Goal: Information Seeking & Learning: Learn about a topic

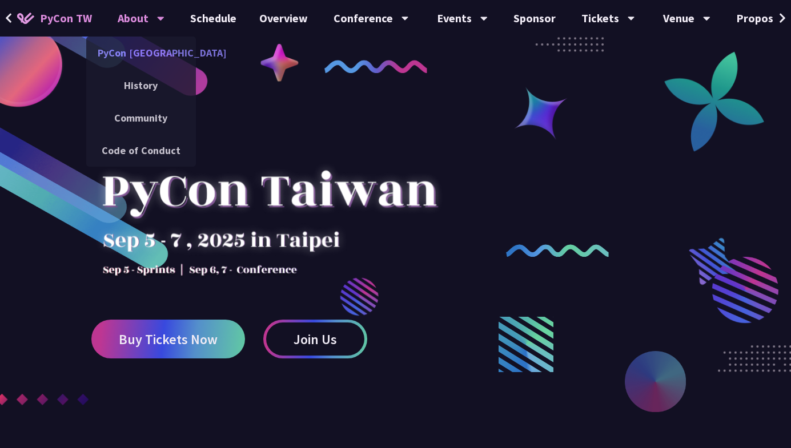
click at [147, 50] on link "PyCon [GEOGRAPHIC_DATA]" at bounding box center [141, 52] width 110 height 27
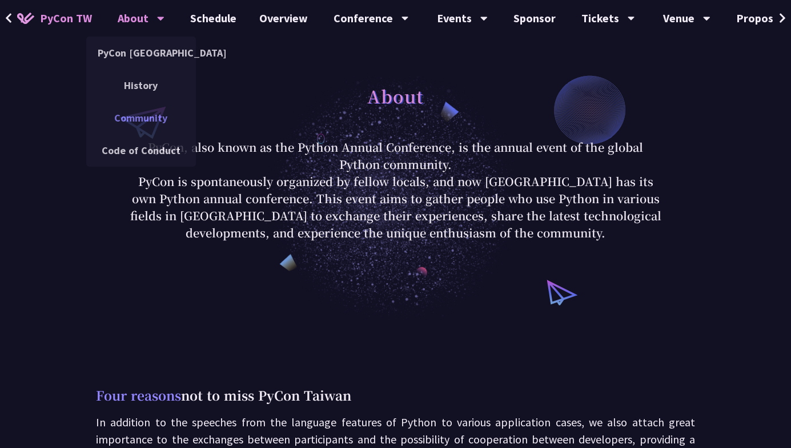
click at [146, 118] on link "Community" at bounding box center [141, 117] width 110 height 27
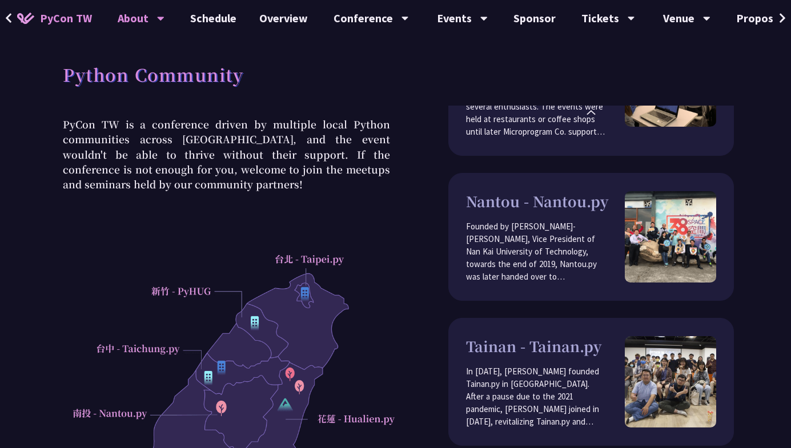
scroll to position [480, 0]
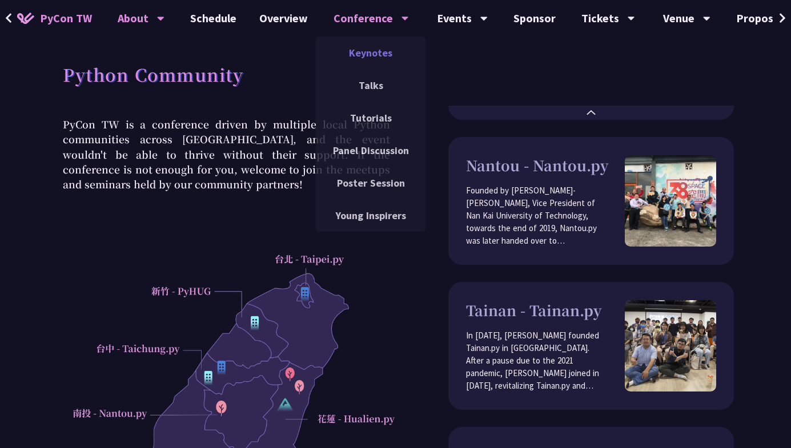
click at [369, 53] on link "Keynotes" at bounding box center [371, 52] width 110 height 27
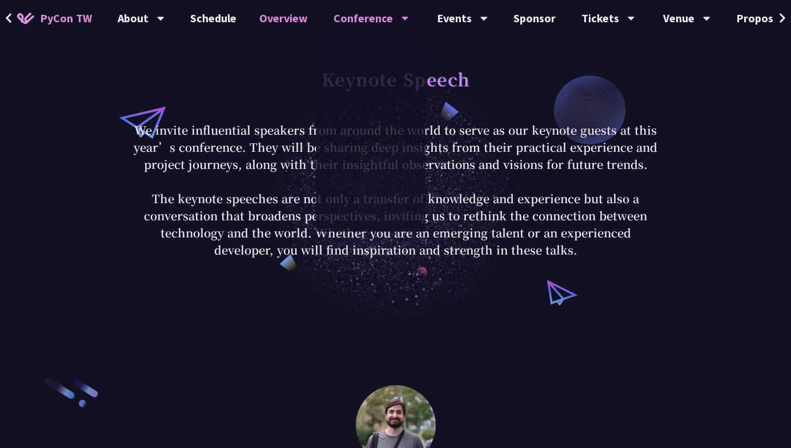
click at [293, 19] on link "Overview" at bounding box center [283, 18] width 71 height 37
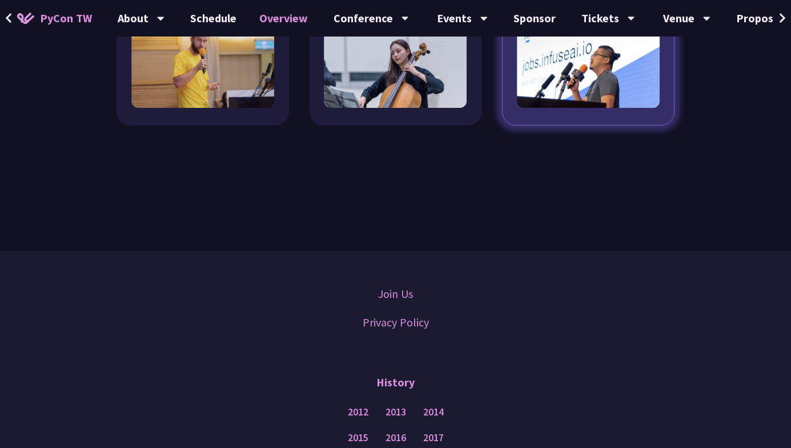
scroll to position [1370, 0]
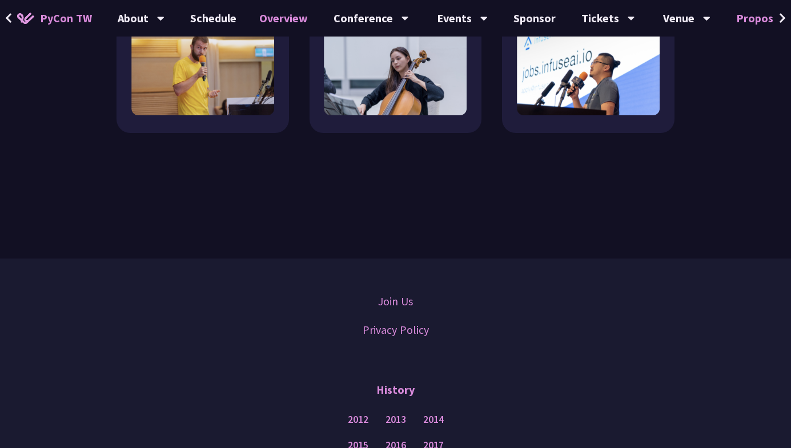
click at [769, 19] on link "Proposal System" at bounding box center [780, 18] width 110 height 37
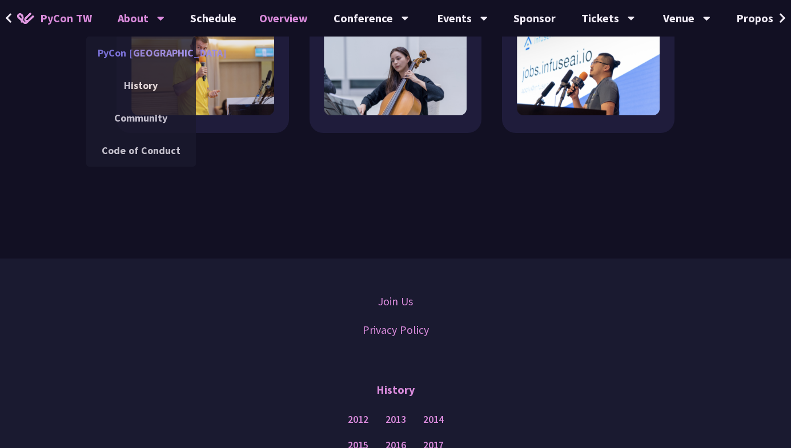
click at [126, 53] on link "PyCon [GEOGRAPHIC_DATA]" at bounding box center [141, 52] width 110 height 27
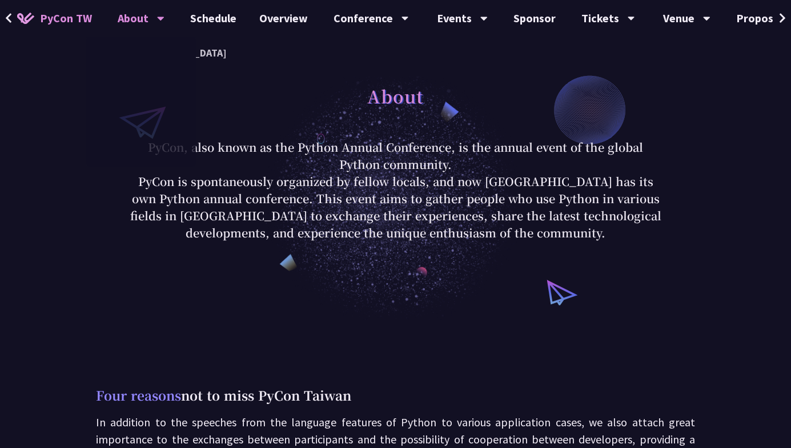
click at [75, 19] on span "PyCon TW" at bounding box center [66, 18] width 52 height 17
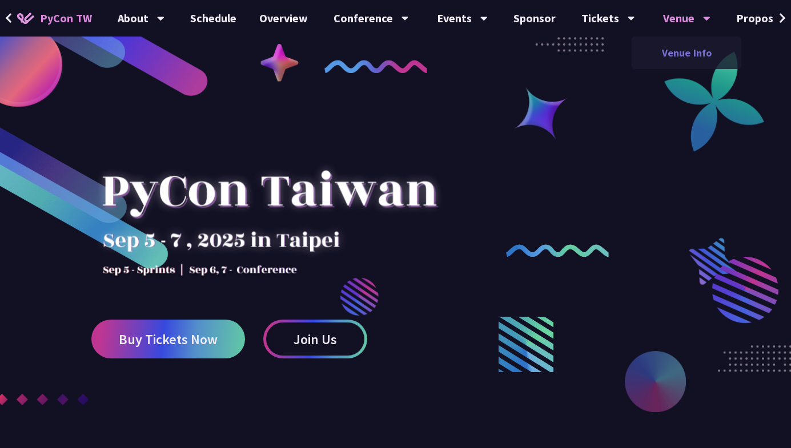
click at [676, 53] on link "Venue Info" at bounding box center [687, 52] width 110 height 27
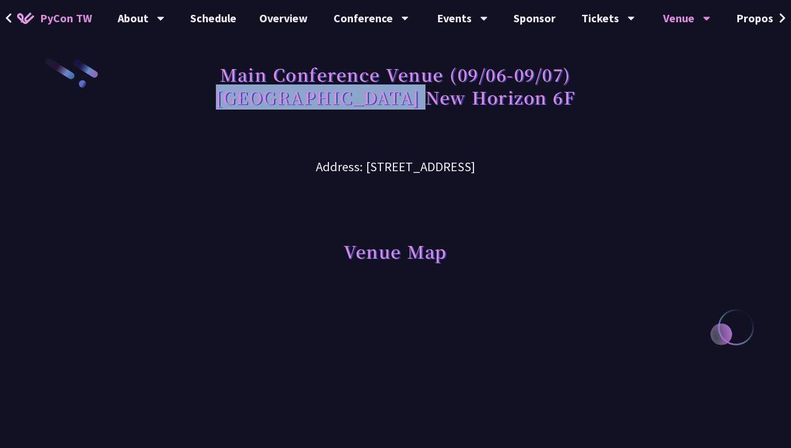
drag, startPoint x: 289, startPoint y: 95, endPoint x: 470, endPoint y: 104, distance: 180.7
click at [470, 104] on h1 "Main Conference Venue (09/06-09/07) [GEOGRAPHIC_DATA] New Horizon 6F" at bounding box center [395, 85] width 359 height 57
copy h1 "Taipei New Horizon"
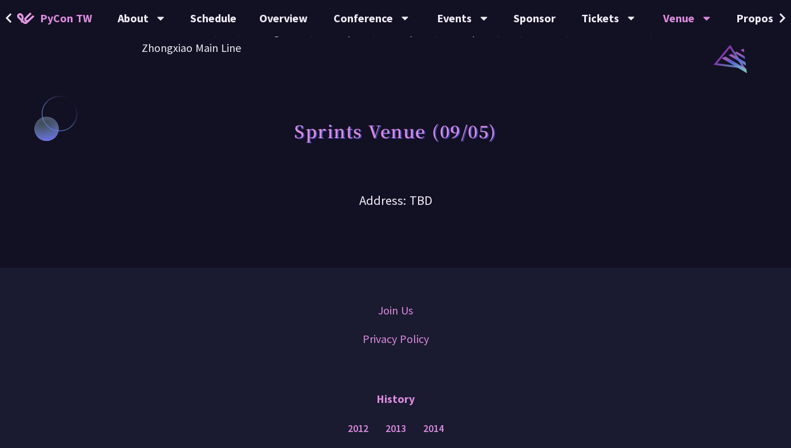
scroll to position [822, 0]
